Goal: Contribute content: Contribute content

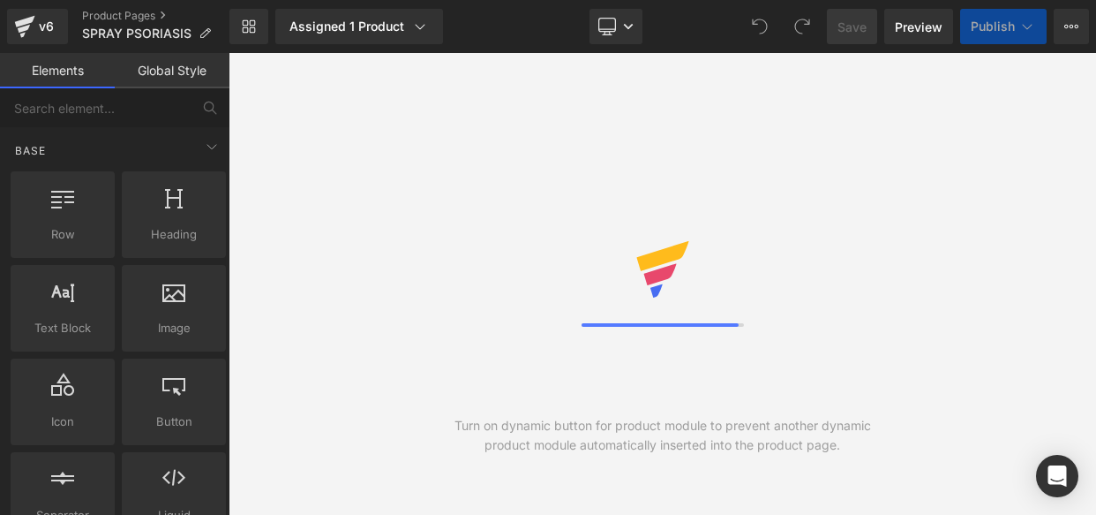
click at [600, 19] on icon at bounding box center [608, 27] width 18 height 18
click at [625, 13] on link "Desktop" at bounding box center [616, 26] width 53 height 35
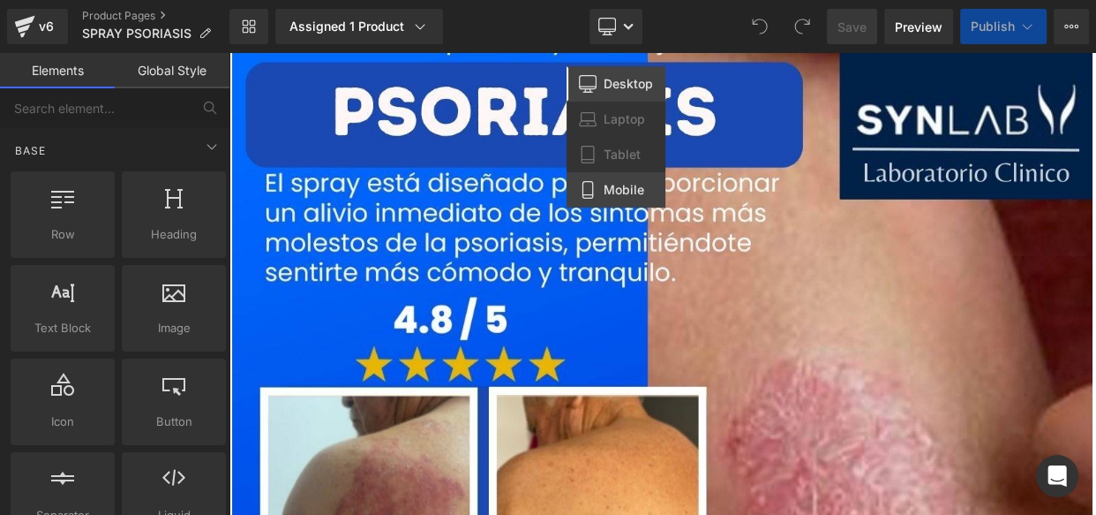
click at [609, 186] on span "Mobile" at bounding box center [624, 190] width 41 height 16
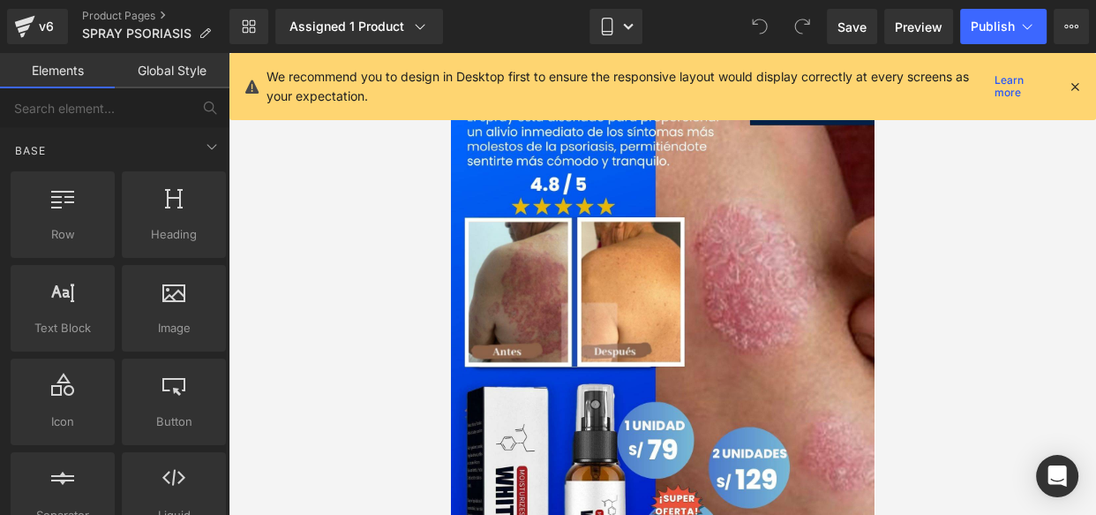
click at [1076, 81] on icon at bounding box center [1075, 87] width 16 height 16
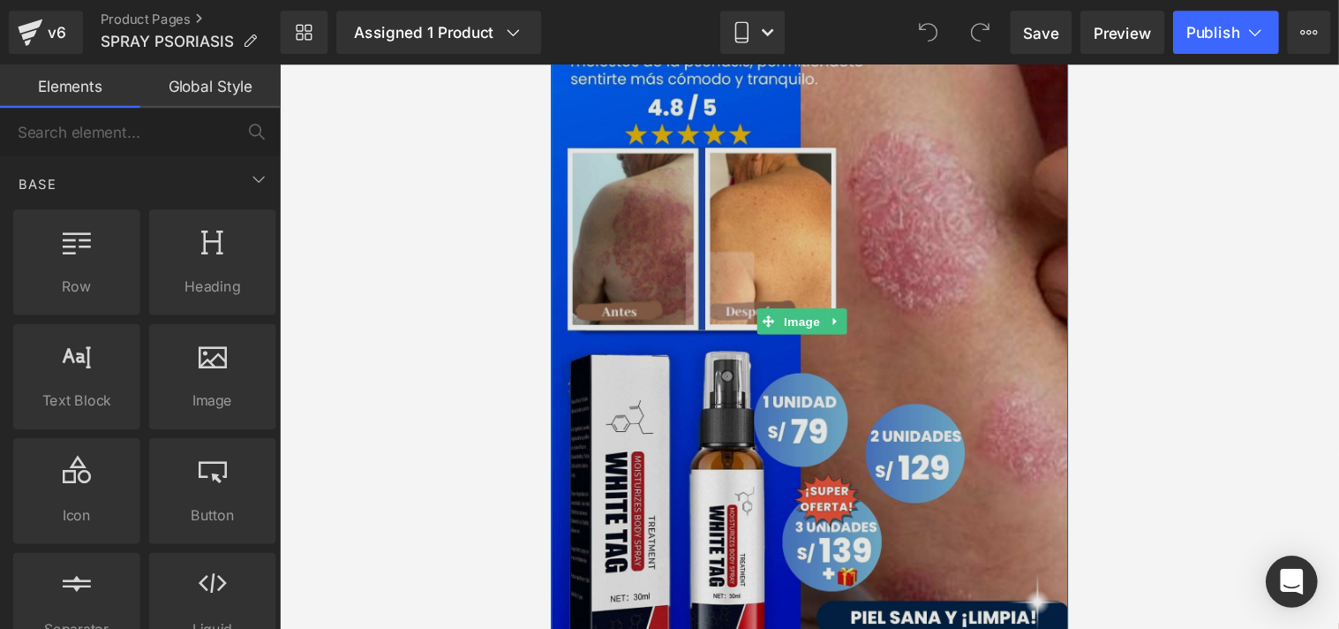
scroll to position [117, 0]
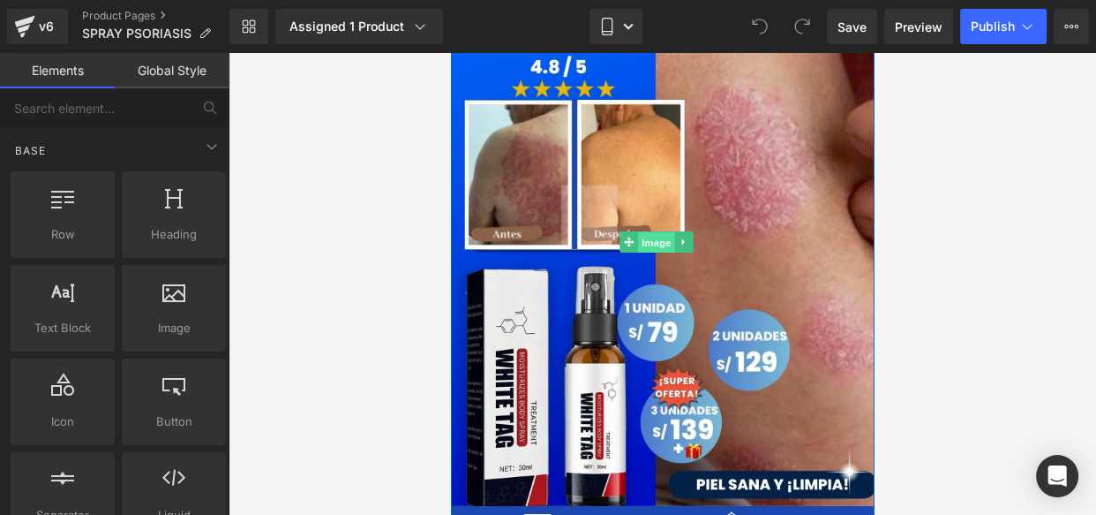
click at [658, 239] on span "Image" at bounding box center [655, 242] width 37 height 21
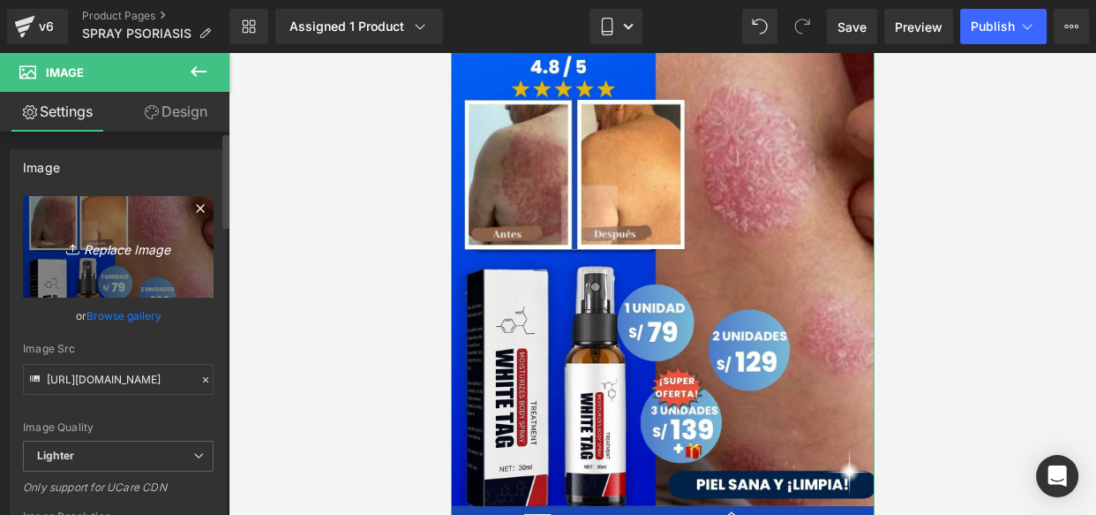
click at [147, 253] on icon "Replace Image" at bounding box center [118, 247] width 141 height 22
type input "C:\fakepath\Posteo de Instagram Productos Naturales Fotográfico Verde y [PERSON…"
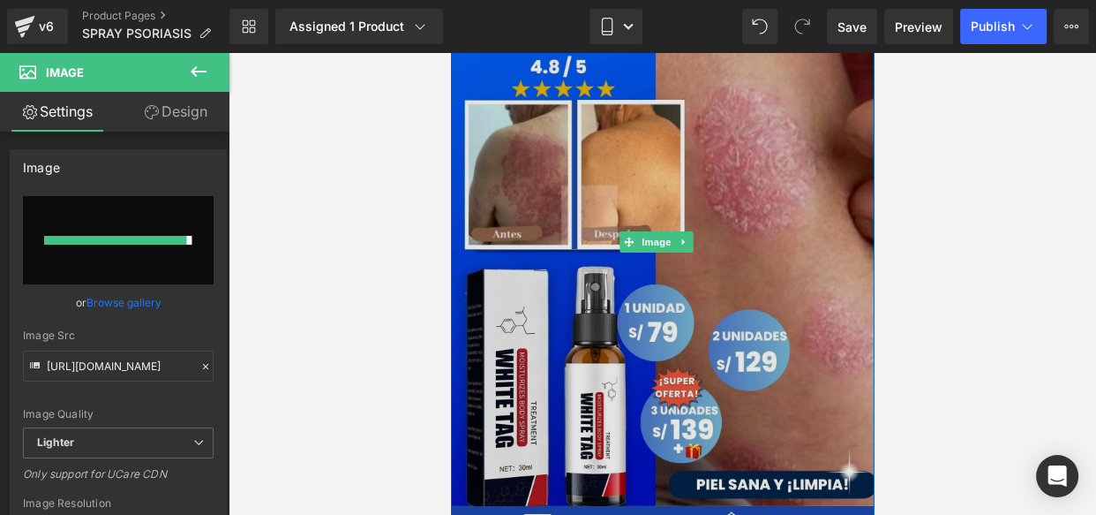
type input "[URL][DOMAIN_NAME]"
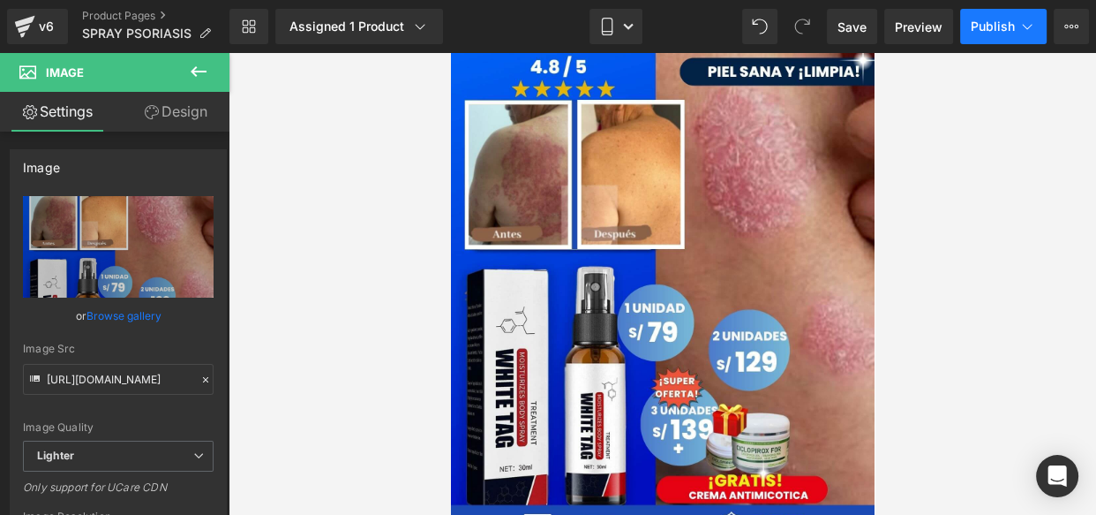
click at [993, 23] on span "Publish" at bounding box center [993, 26] width 44 height 14
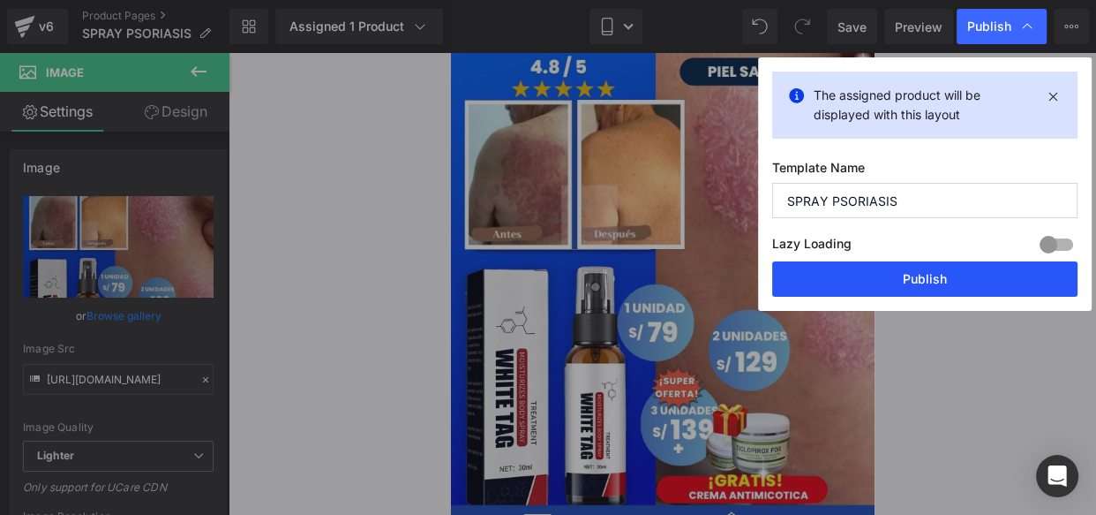
click at [829, 294] on button "Publish" at bounding box center [924, 278] width 305 height 35
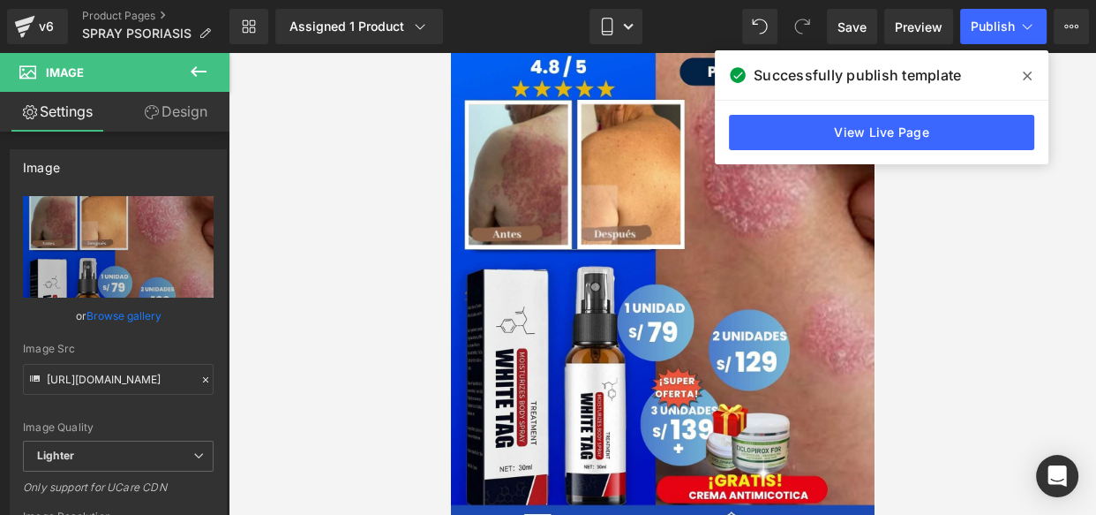
click at [1033, 74] on span at bounding box center [1027, 76] width 28 height 28
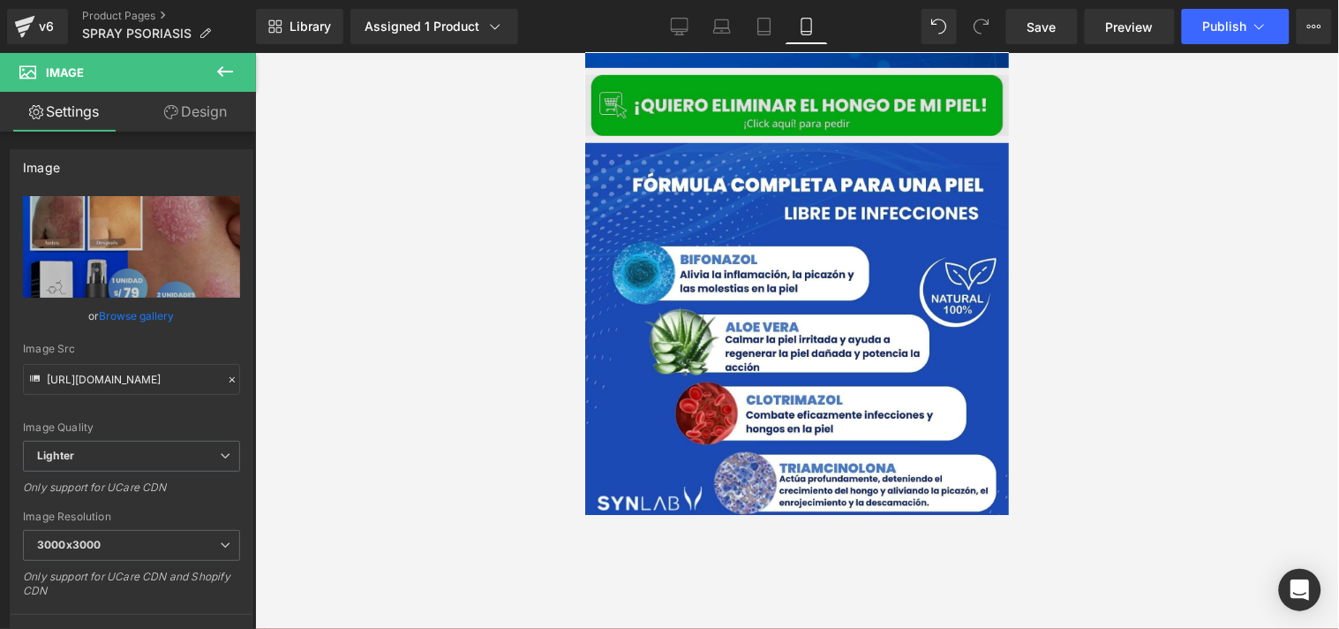
scroll to position [1989, 0]
